Goal: Task Accomplishment & Management: Complete application form

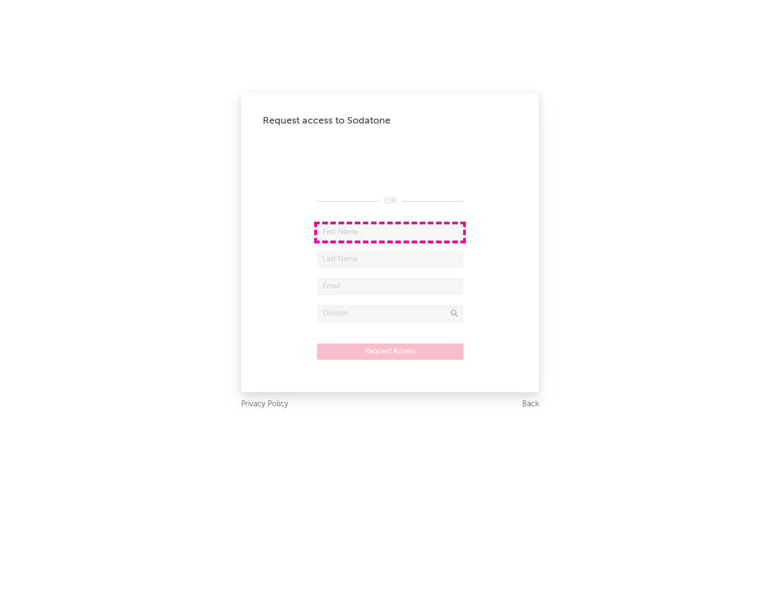
click at [390, 232] on input "text" at bounding box center [390, 232] width 146 height 16
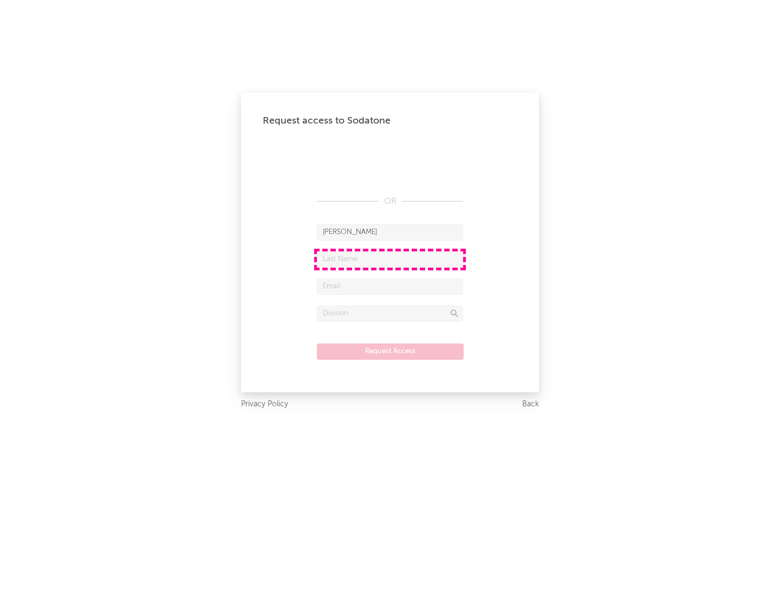
type input "[PERSON_NAME]"
click at [390, 259] on input "text" at bounding box center [390, 259] width 146 height 16
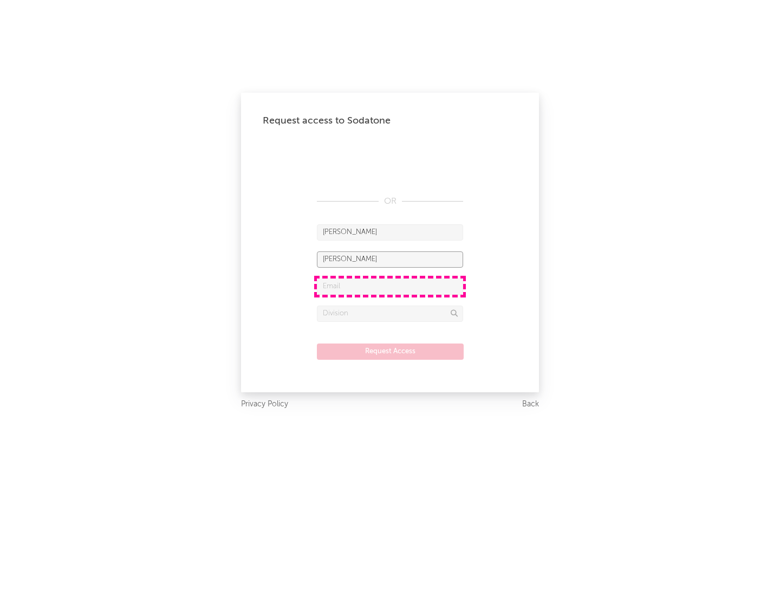
type input "[PERSON_NAME]"
click at [390, 286] on input "text" at bounding box center [390, 286] width 146 height 16
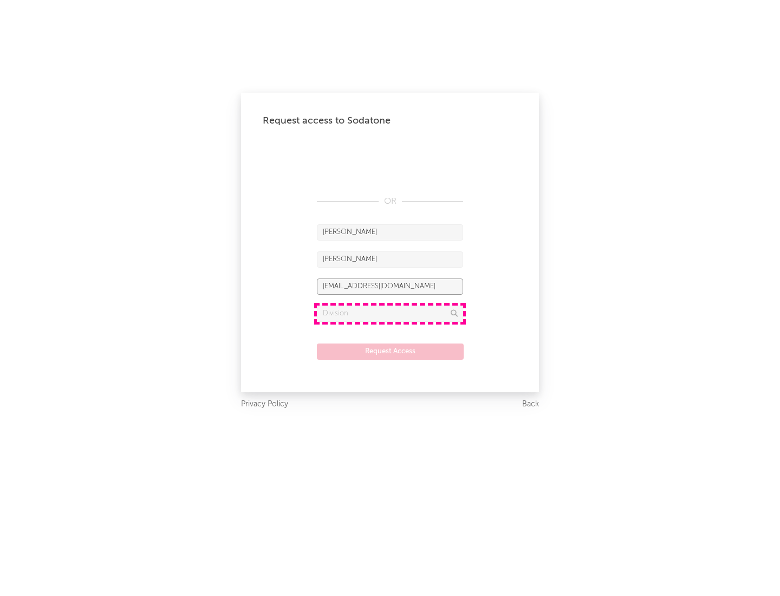
type input "[EMAIL_ADDRESS][DOMAIN_NAME]"
click at [390, 313] on input "text" at bounding box center [390, 313] width 146 height 16
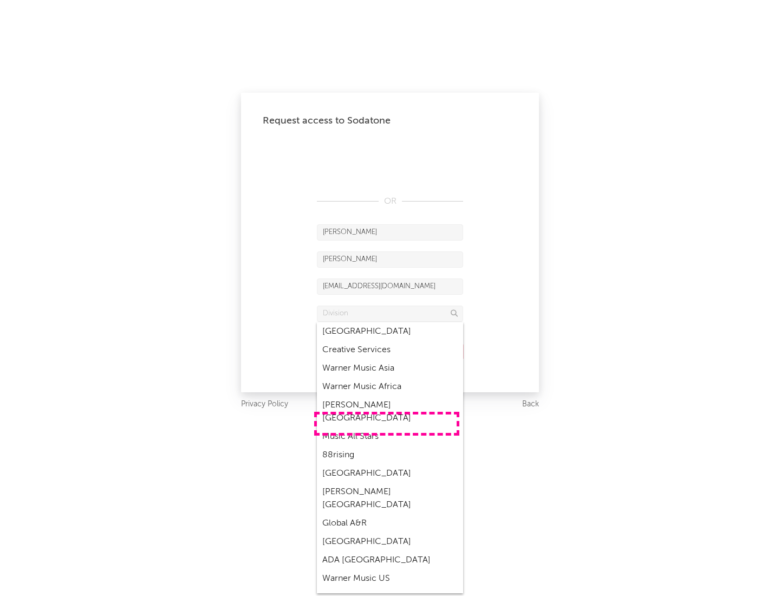
click at [387, 427] on div "Music All Stars" at bounding box center [390, 436] width 146 height 18
type input "Music All Stars"
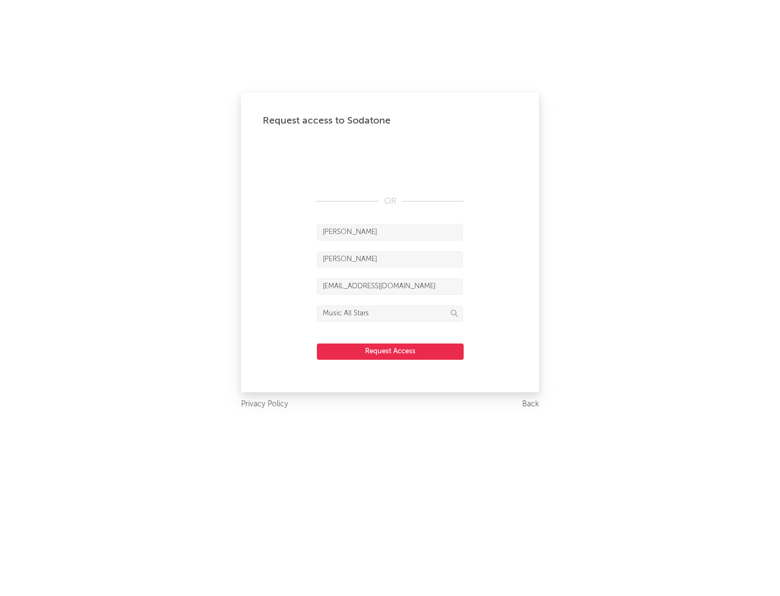
click at [390, 351] on button "Request Access" at bounding box center [390, 351] width 147 height 16
